Goal: Transaction & Acquisition: Purchase product/service

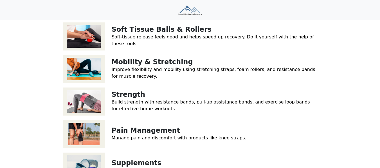
scroll to position [140, 0]
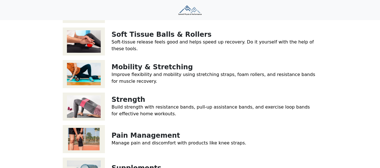
click at [90, 102] on img at bounding box center [84, 107] width 42 height 28
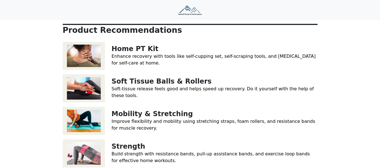
scroll to position [84, 0]
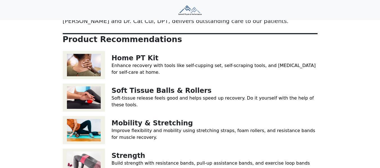
click at [128, 63] on link "Enhance recovery with tools like self-cupping set, self-scraping tools, and kin…" at bounding box center [214, 69] width 204 height 12
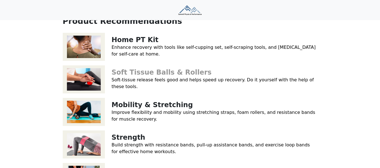
scroll to position [112, 0]
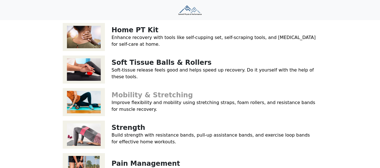
click at [132, 91] on link "Mobility & Stretching" at bounding box center [152, 95] width 81 height 8
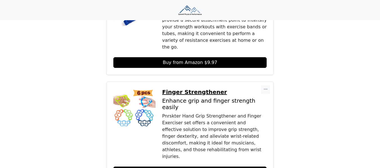
scroll to position [613, 0]
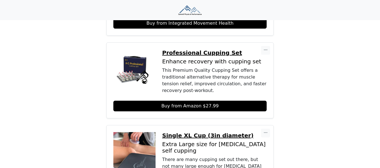
scroll to position [309, 0]
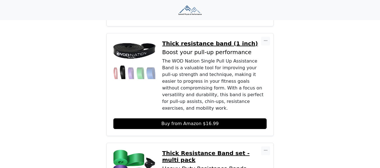
scroll to position [478, 0]
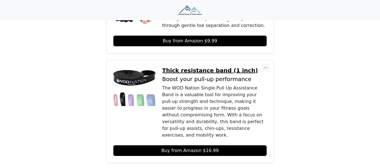
click at [186, 67] on p "Thick resistance band (1 inch)" at bounding box center [214, 70] width 105 height 7
